Goal: Task Accomplishment & Management: Use online tool/utility

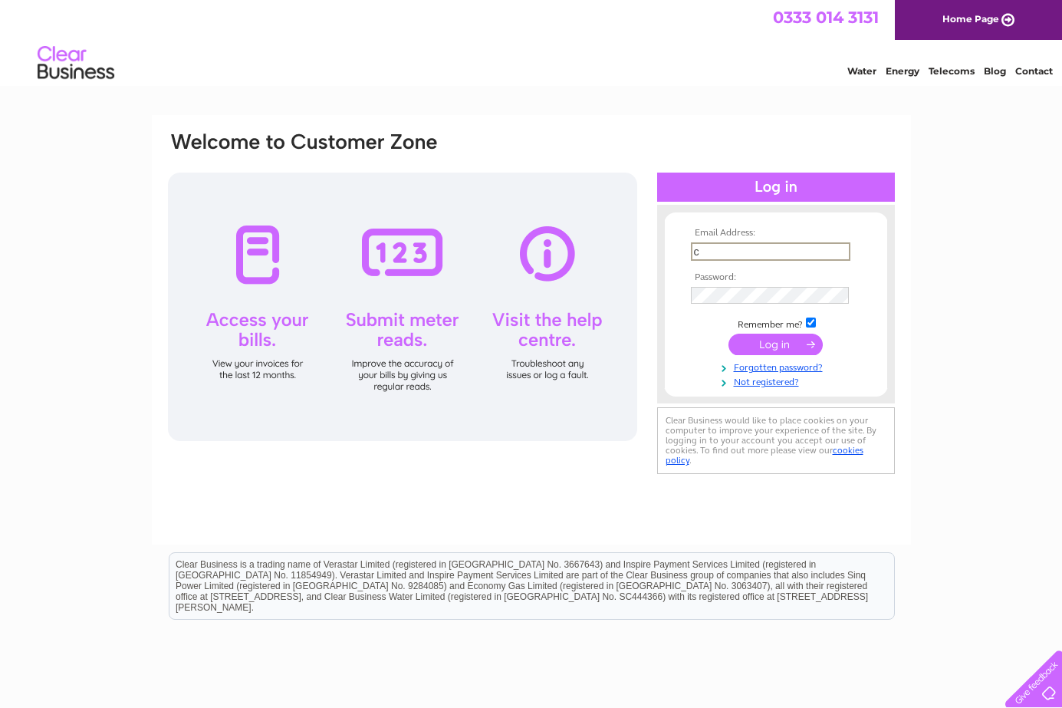
type input "chloe@lloydsdecorators.co.uk"
click at [728, 334] on input "submit" at bounding box center [775, 344] width 94 height 21
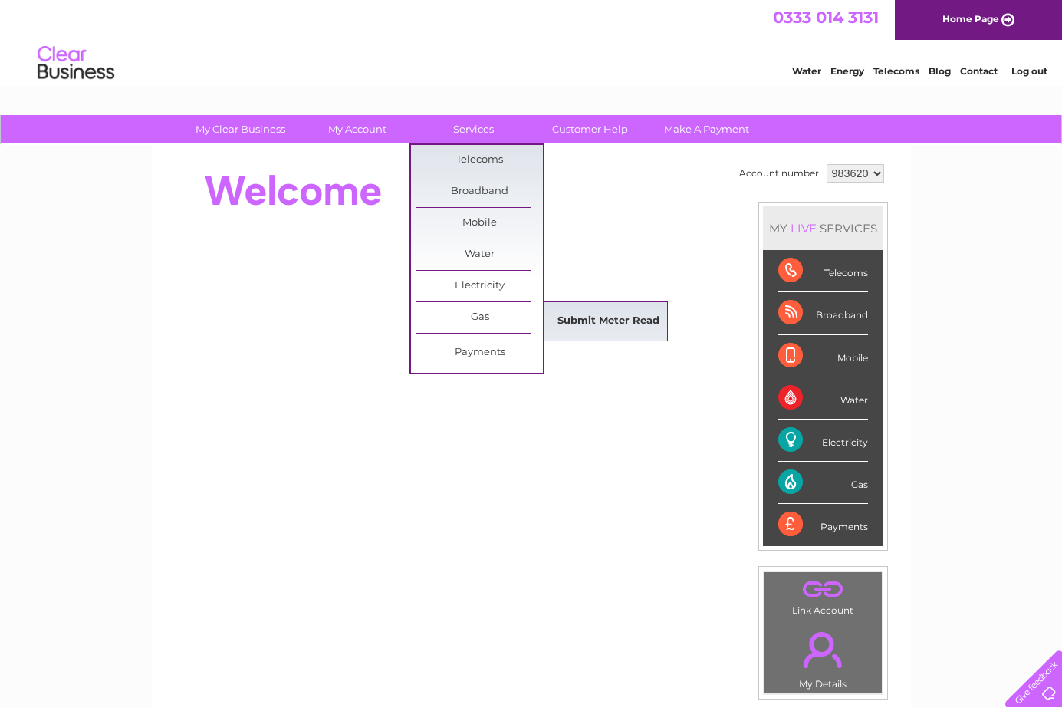
click at [588, 322] on link "Submit Meter Read" at bounding box center [608, 321] width 127 height 31
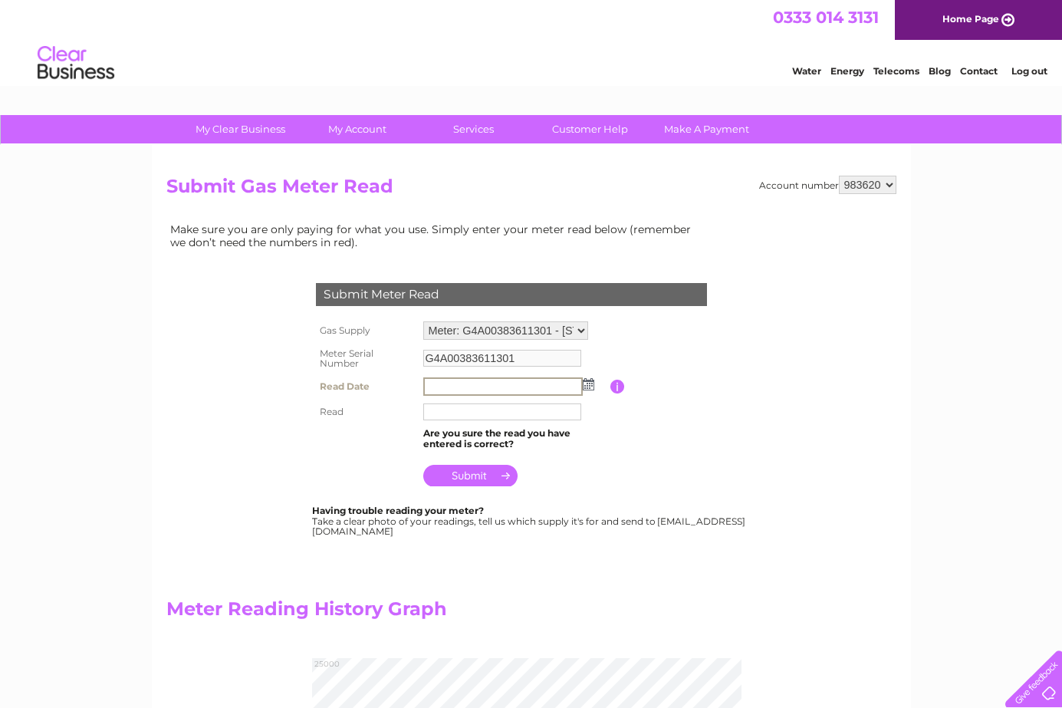
click at [544, 382] on input "text" at bounding box center [502, 386] width 159 height 18
click at [589, 388] on img at bounding box center [589, 384] width 12 height 12
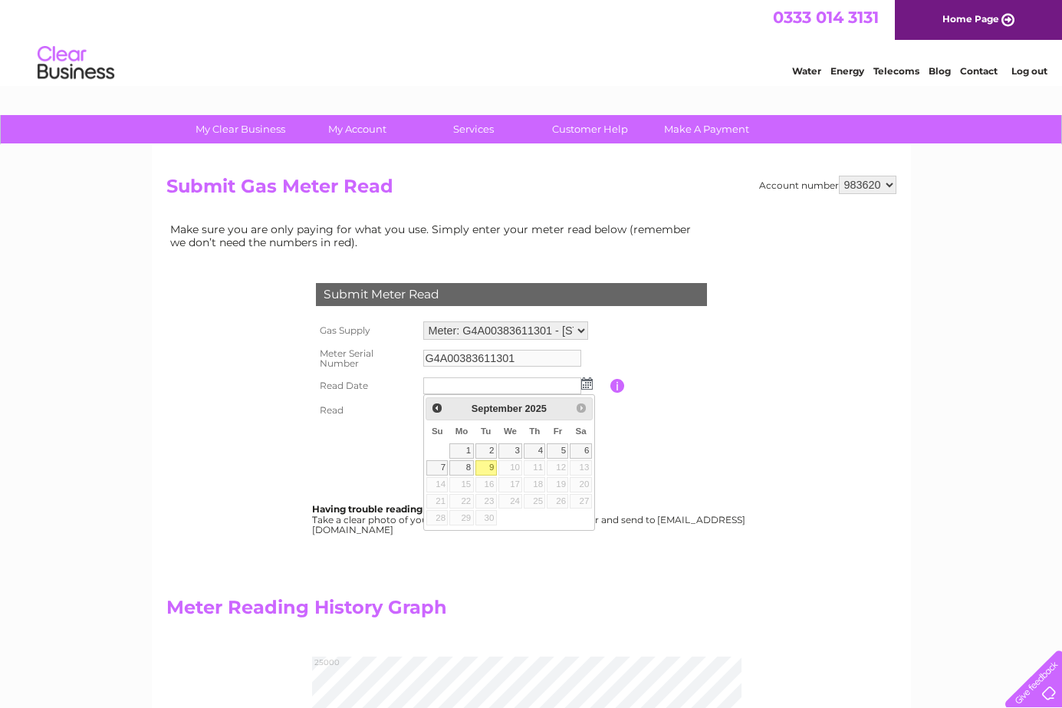
click at [485, 468] on link "9" at bounding box center [485, 467] width 21 height 15
type input "2025/09/09"
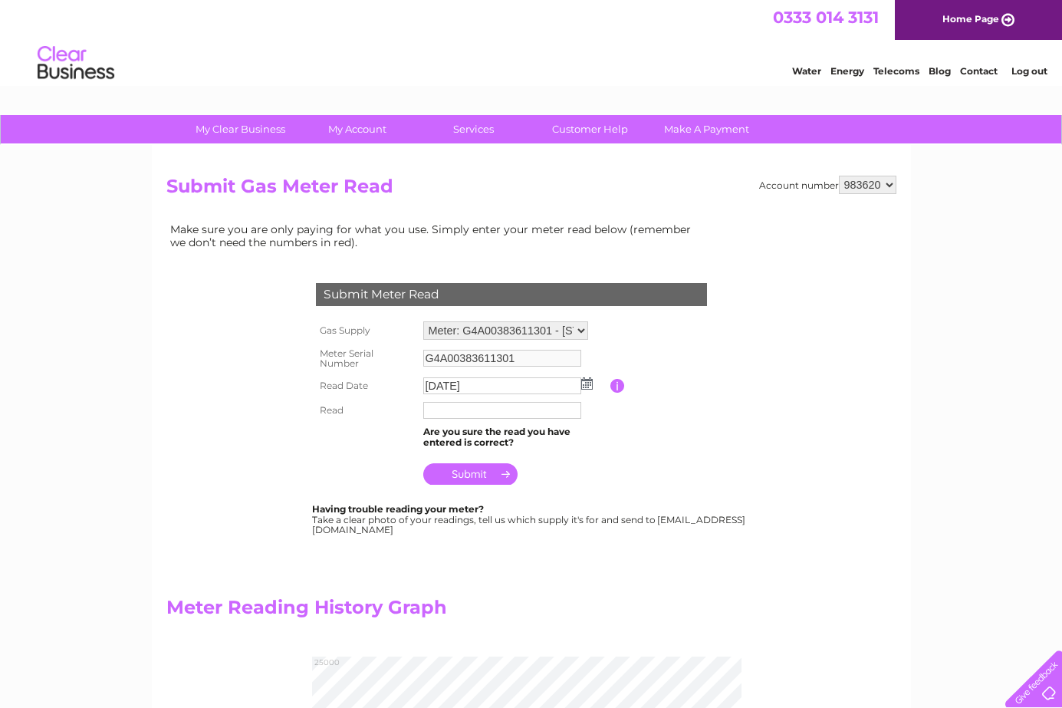
click at [482, 418] on input "text" at bounding box center [502, 410] width 158 height 17
type input "22352"
click at [495, 485] on td at bounding box center [514, 471] width 191 height 37
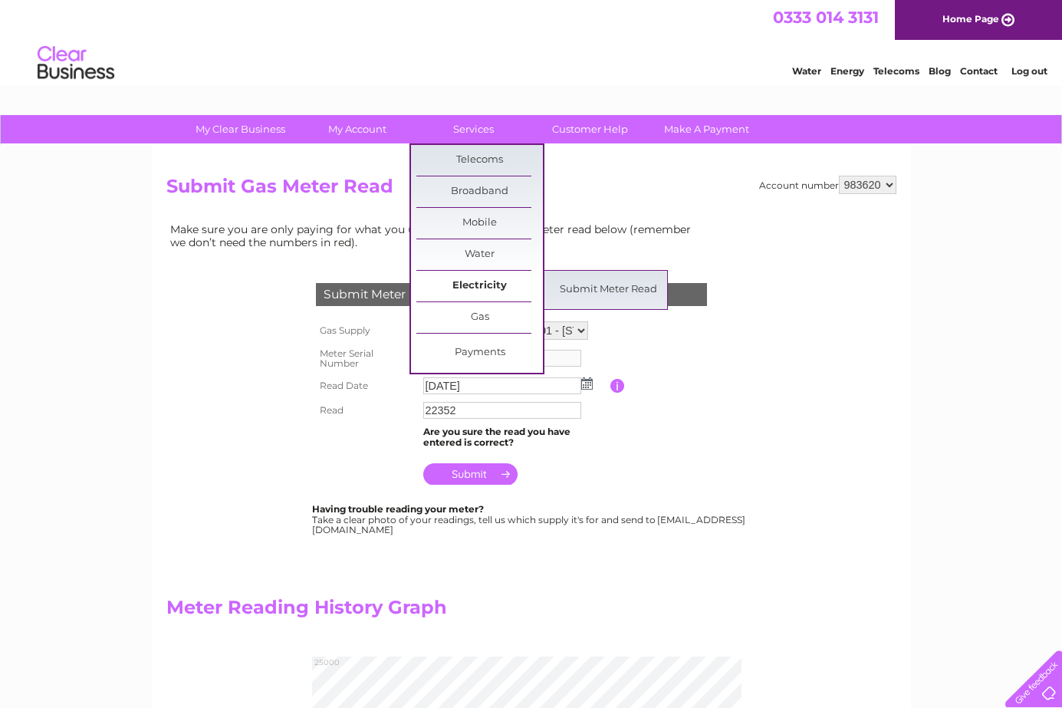
click at [488, 279] on link "Electricity" at bounding box center [479, 286] width 127 height 31
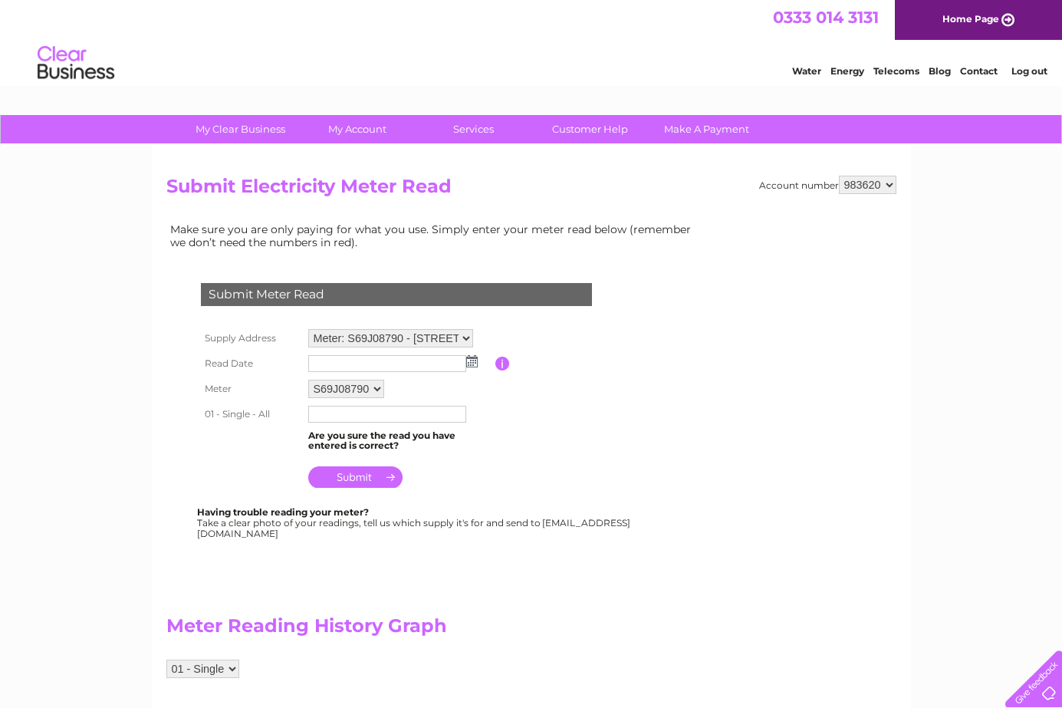
click at [452, 356] on input "text" at bounding box center [387, 363] width 158 height 17
click at [470, 364] on img at bounding box center [474, 362] width 12 height 12
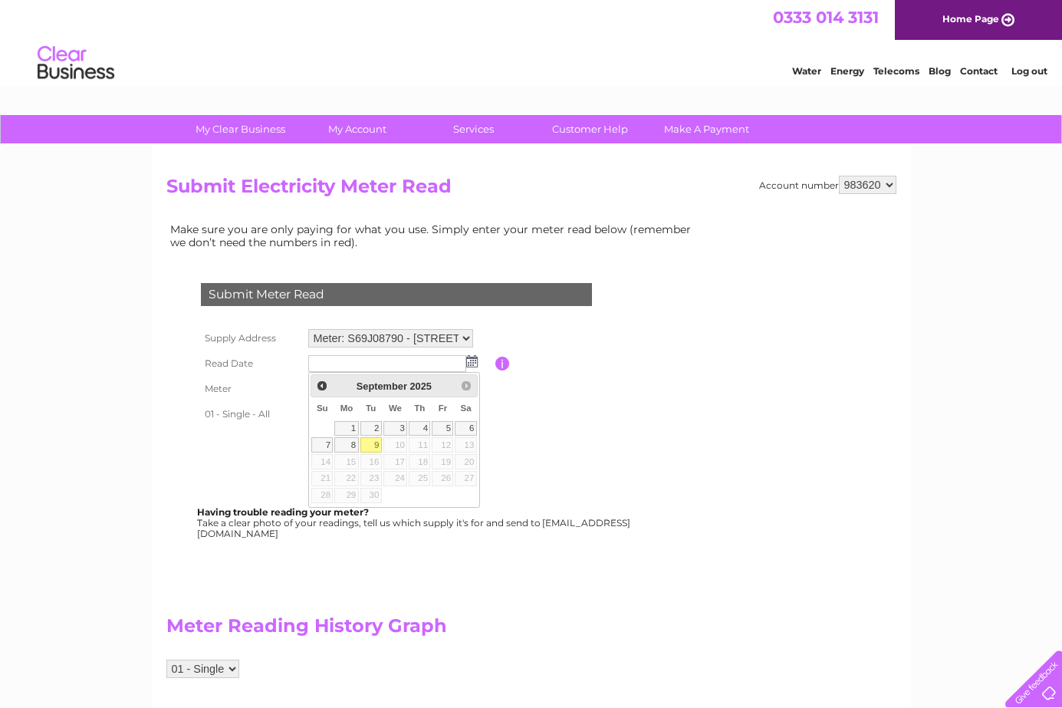
click at [376, 442] on link "9" at bounding box center [370, 444] width 21 height 15
type input "2025/09/09"
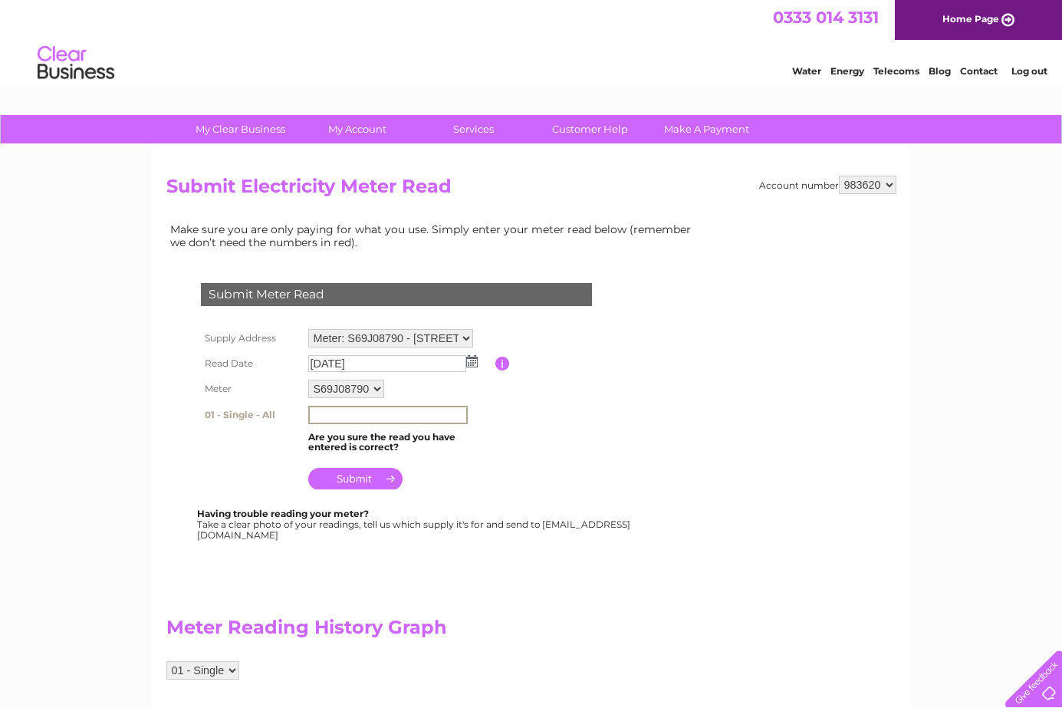
click at [374, 416] on input "text" at bounding box center [387, 415] width 159 height 18
type input "77241"
click at [383, 472] on input "submit" at bounding box center [355, 478] width 94 height 21
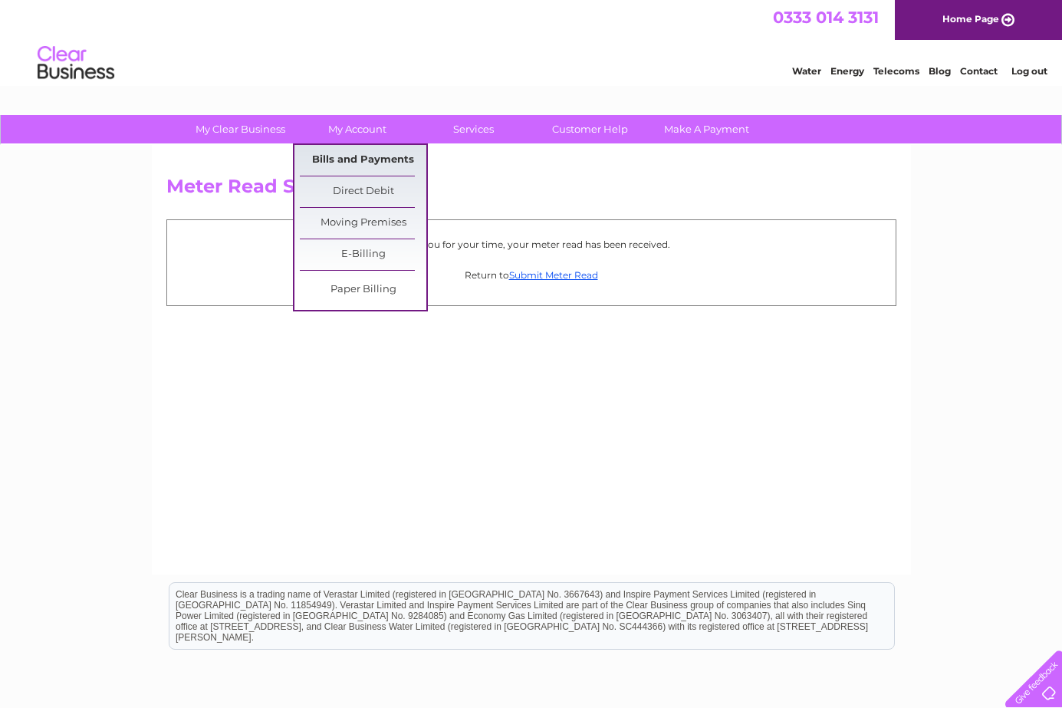
click at [344, 157] on link "Bills and Payments" at bounding box center [363, 160] width 127 height 31
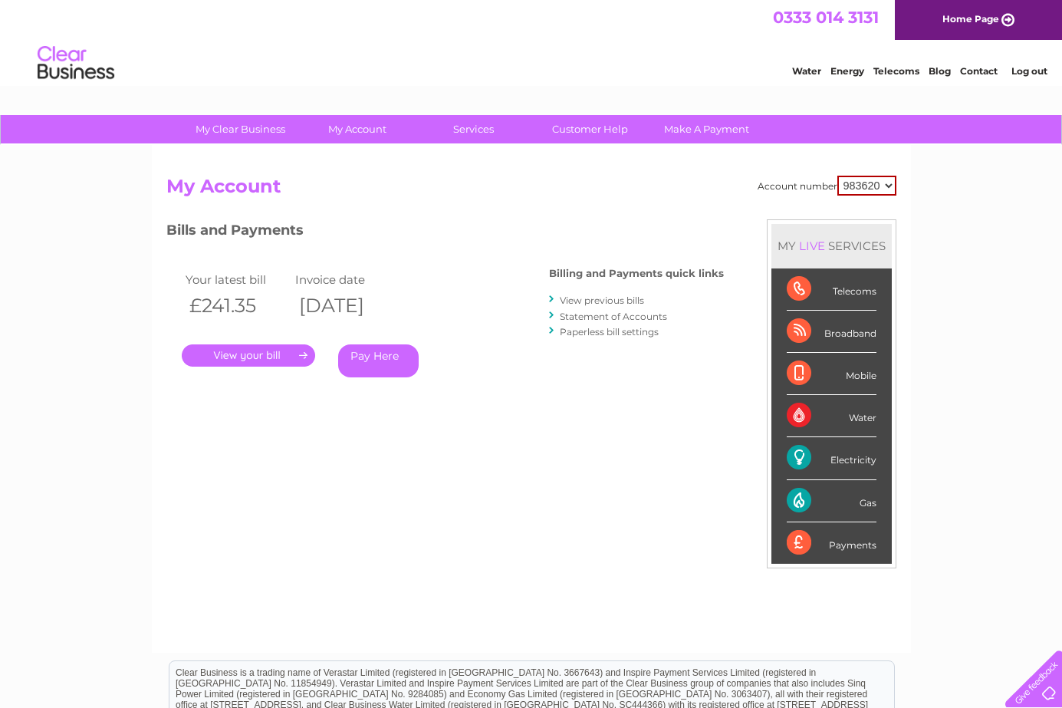
click at [268, 360] on link "." at bounding box center [248, 355] width 133 height 22
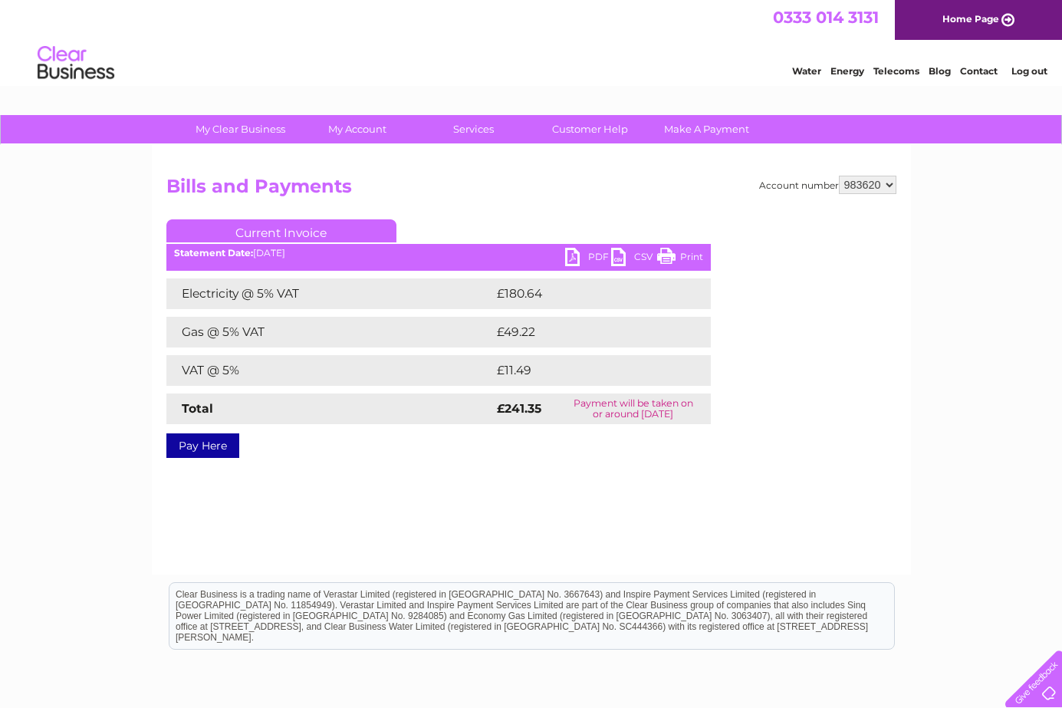
click at [575, 258] on link "PDF" at bounding box center [588, 259] width 46 height 22
